Goal: Transaction & Acquisition: Purchase product/service

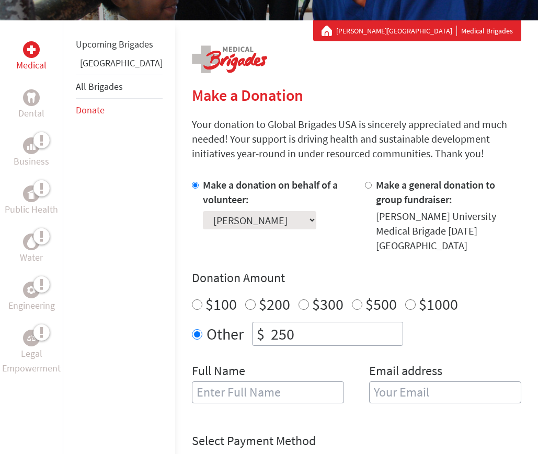
scroll to position [180, 0]
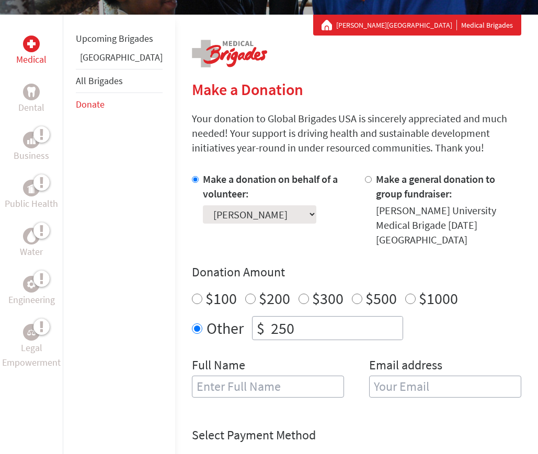
click at [276, 317] on input "250" at bounding box center [336, 328] width 134 height 23
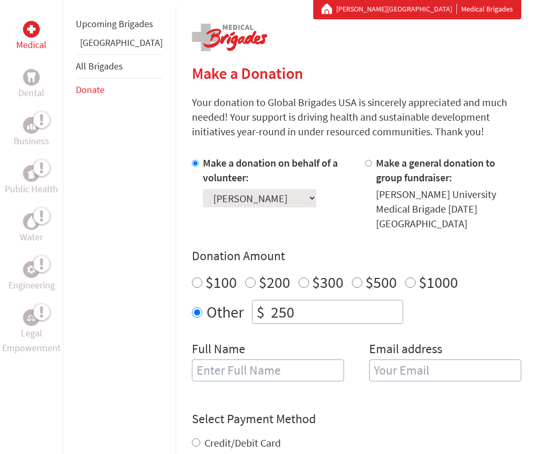
scroll to position [204, 0]
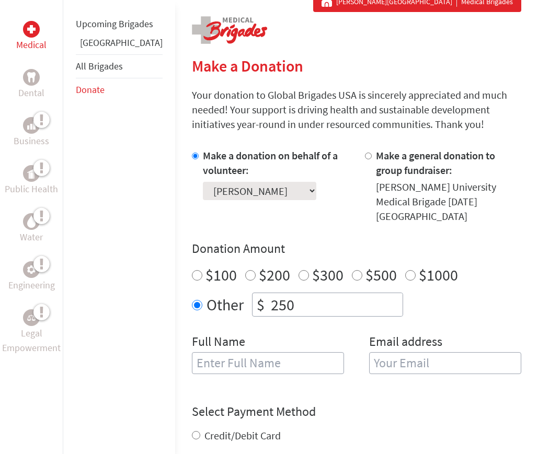
click at [201, 352] on input "text" at bounding box center [268, 363] width 152 height 22
type input "Anna Olivares"
click at [431, 352] on input "email" at bounding box center [445, 363] width 152 height 22
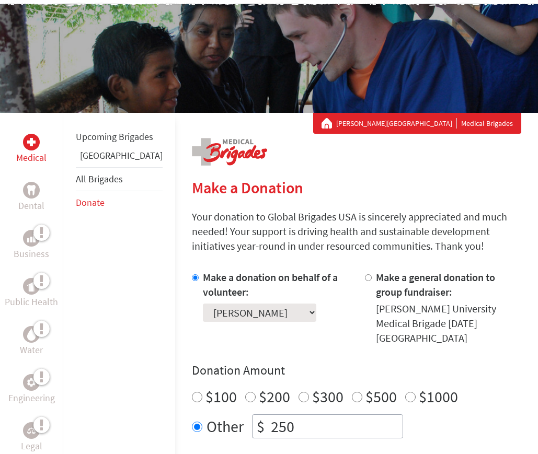
scroll to position [107, 0]
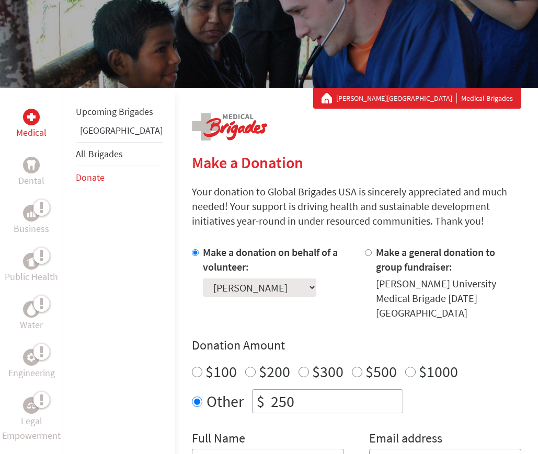
type input "annaoli.315@gmail.com"
click at [84, 183] on link "Donate" at bounding box center [90, 177] width 29 height 12
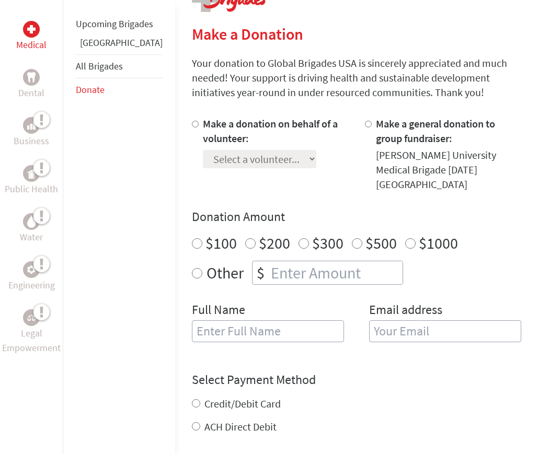
scroll to position [223, 0]
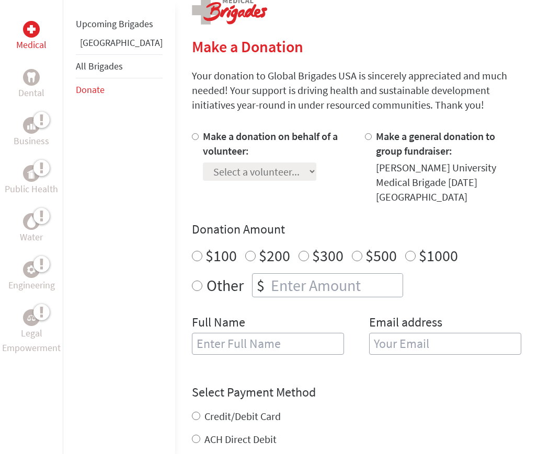
radio input "true"
click at [269, 274] on input "number" at bounding box center [336, 285] width 134 height 23
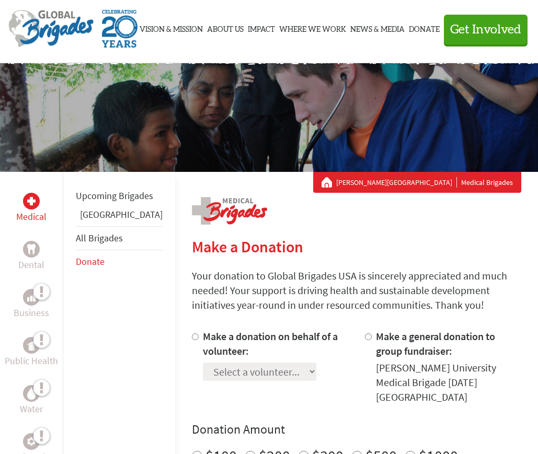
scroll to position [0, 0]
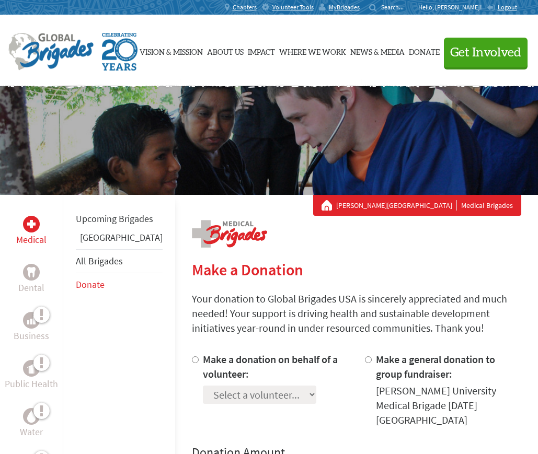
type input "2"
